Goal: Book appointment/travel/reservation

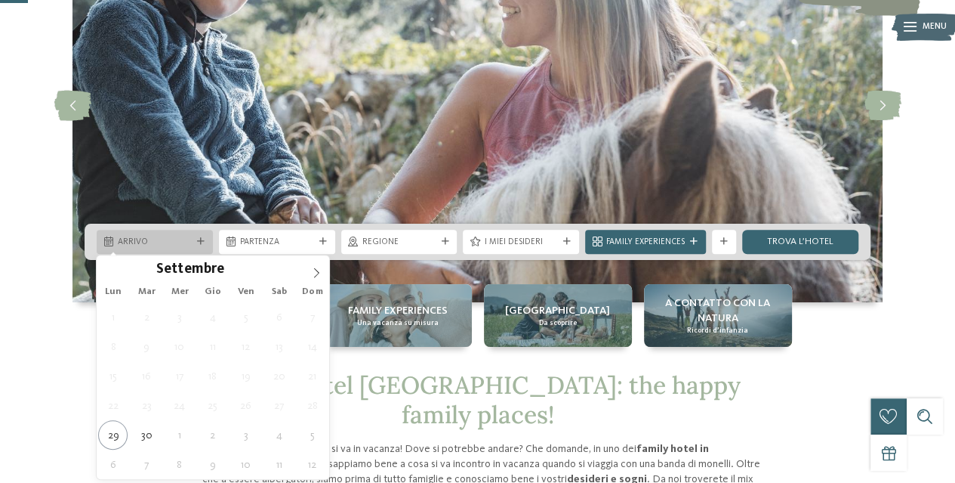
click at [184, 243] on span "Arrivo" at bounding box center [155, 242] width 74 height 12
click at [312, 269] on icon at bounding box center [316, 272] width 11 height 11
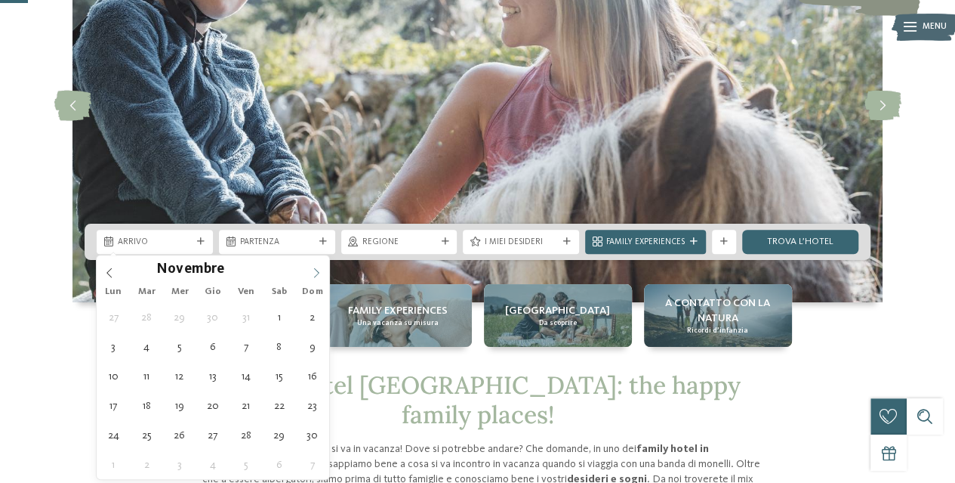
click at [312, 269] on icon at bounding box center [316, 272] width 11 height 11
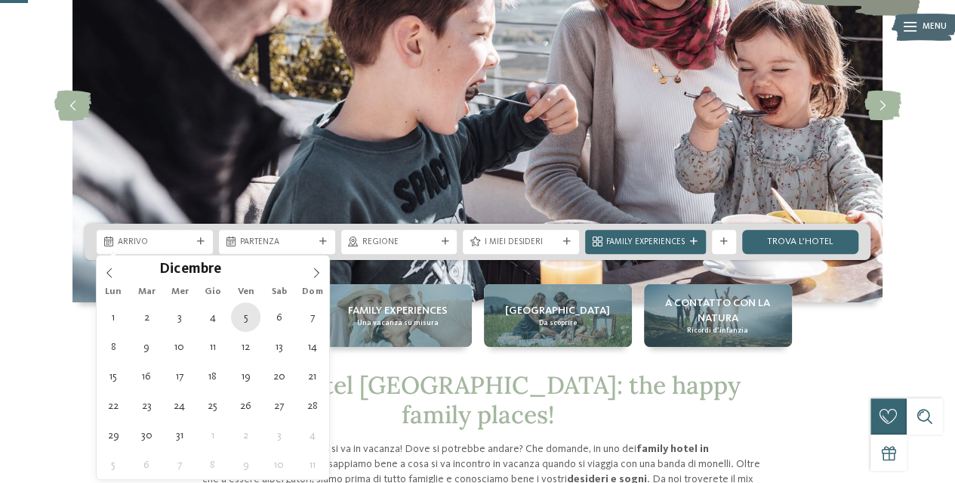
type div "[DATE]"
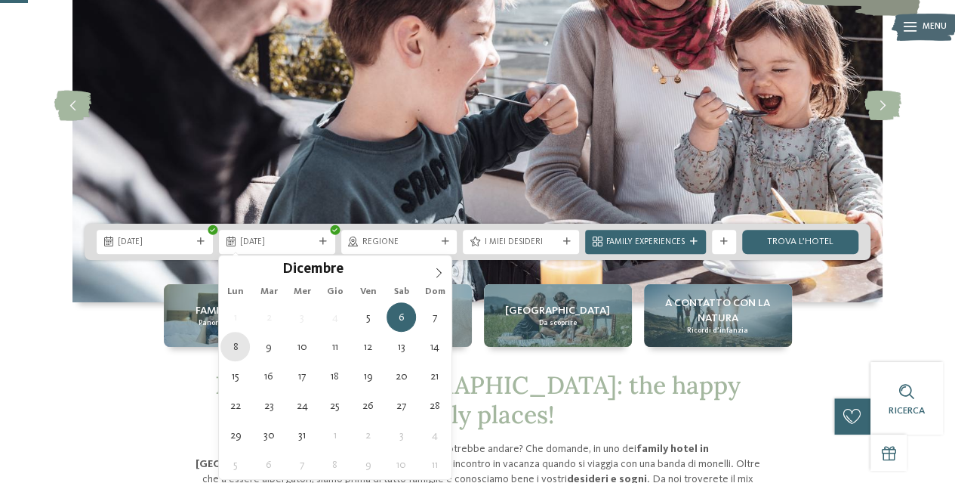
type div "[DATE]"
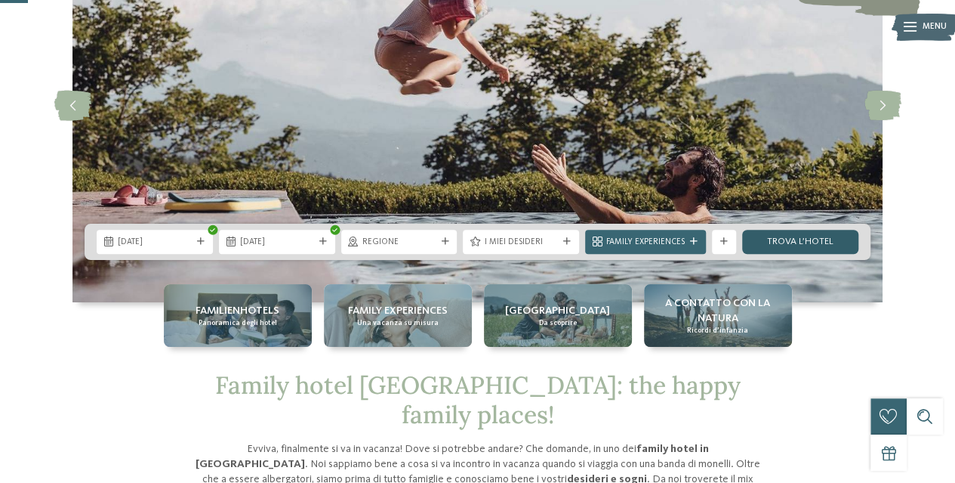
click at [793, 245] on link "trova l’hotel" at bounding box center [800, 242] width 116 height 24
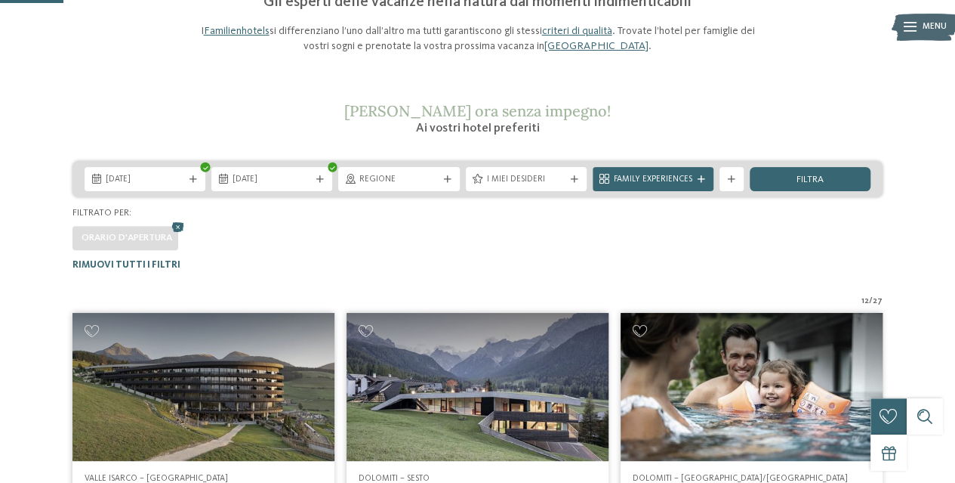
scroll to position [146, 0]
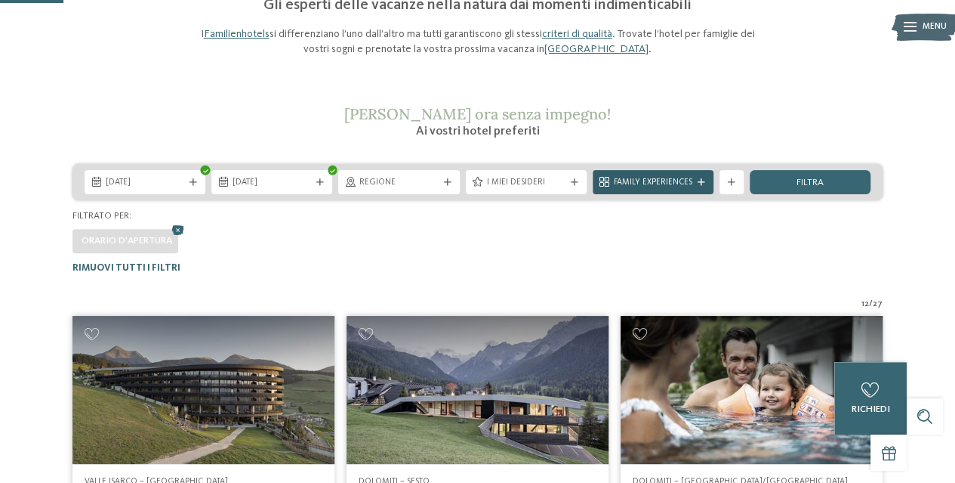
click at [683, 183] on span "Family Experiences" at bounding box center [653, 183] width 79 height 12
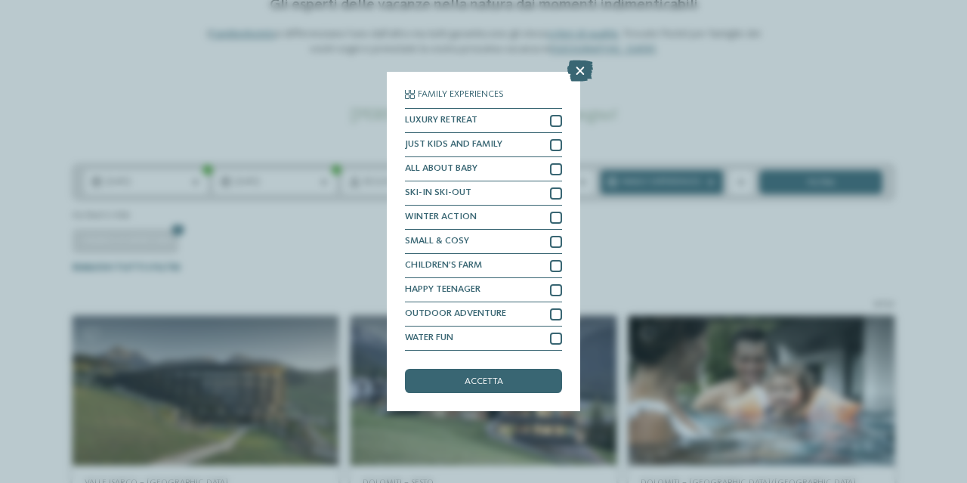
click at [674, 241] on div "Family Experiences LUXURY RETREAT JUST KIDS AND FAMILY" at bounding box center [483, 241] width 967 height 483
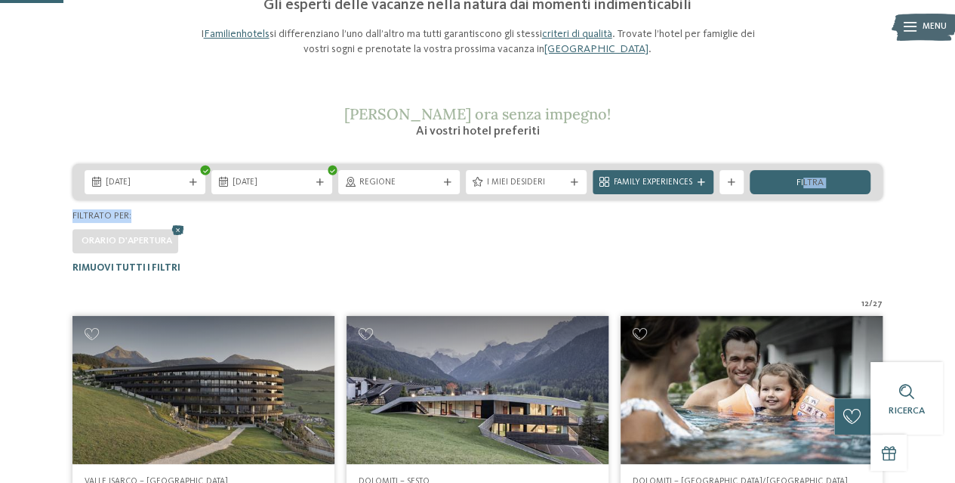
drag, startPoint x: 804, startPoint y: 180, endPoint x: 802, endPoint y: 214, distance: 33.3
click at [802, 214] on div "[DATE] [DATE] Regione" at bounding box center [477, 218] width 955 height 109
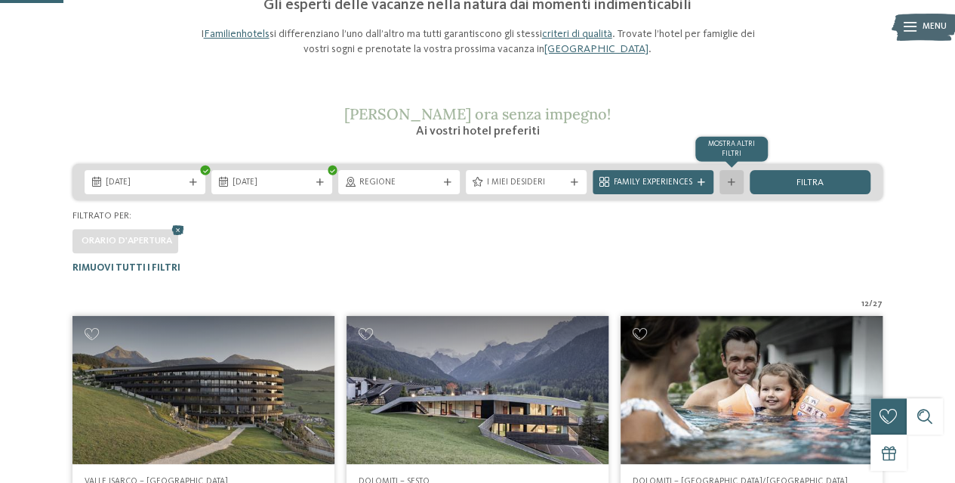
click at [723, 183] on div "mostra altri filtri" at bounding box center [732, 182] width 24 height 24
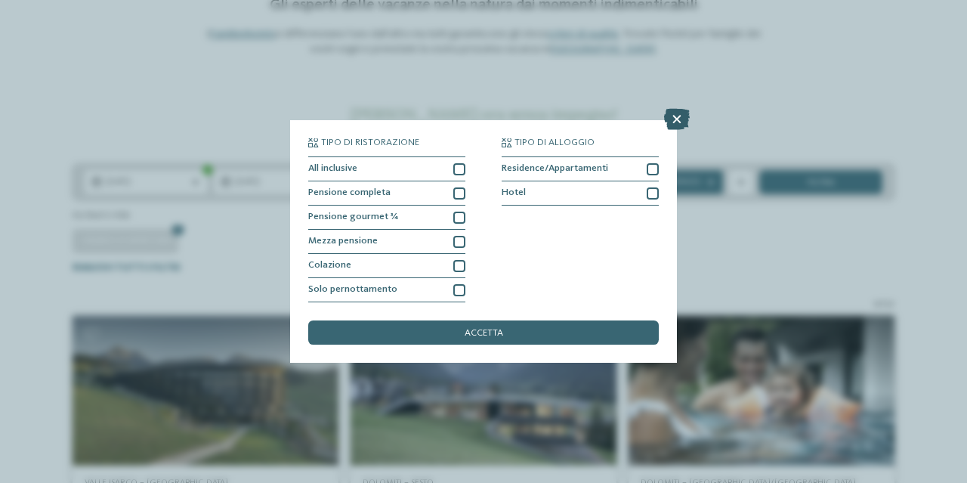
click at [674, 119] on icon at bounding box center [677, 119] width 26 height 21
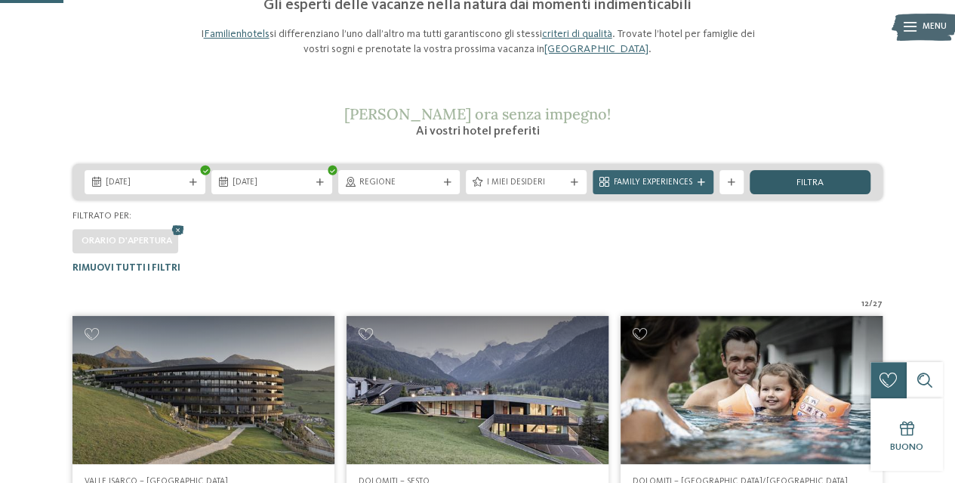
click at [828, 183] on div "filtra" at bounding box center [810, 182] width 121 height 24
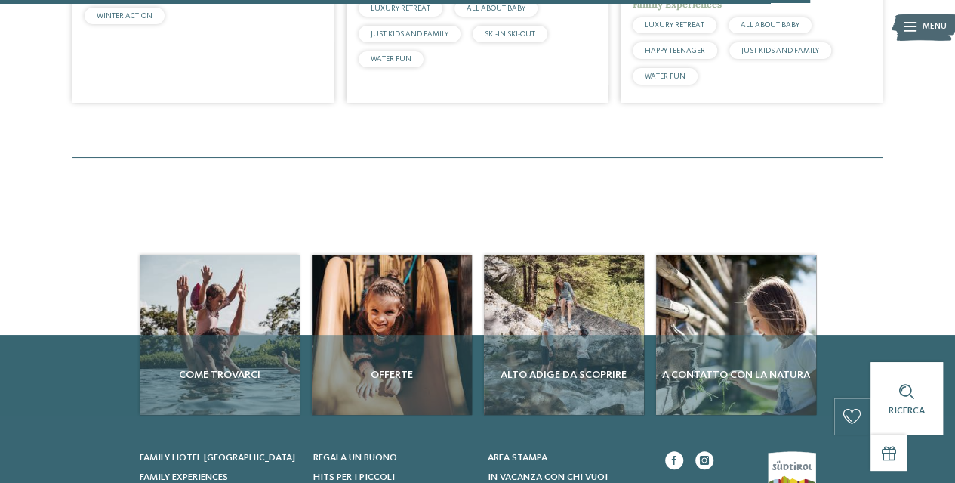
scroll to position [1883, 0]
